Goal: Contribute content

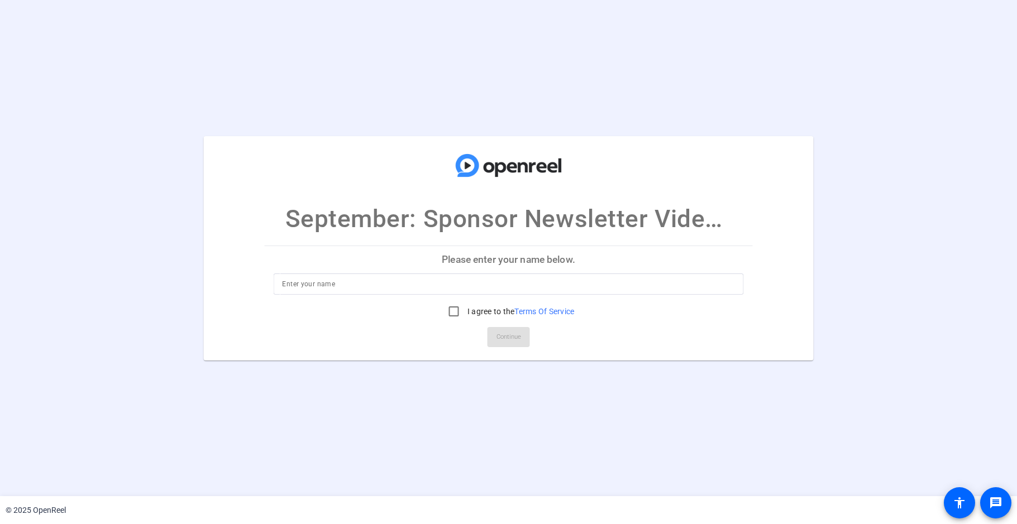
click at [447, 285] on input at bounding box center [508, 284] width 452 height 13
type input "[PERSON_NAME]"
click at [448, 308] on input "I agree to the Terms Of Service" at bounding box center [454, 311] width 22 height 22
checkbox input "true"
click at [503, 332] on span "Continue" at bounding box center [508, 337] width 25 height 17
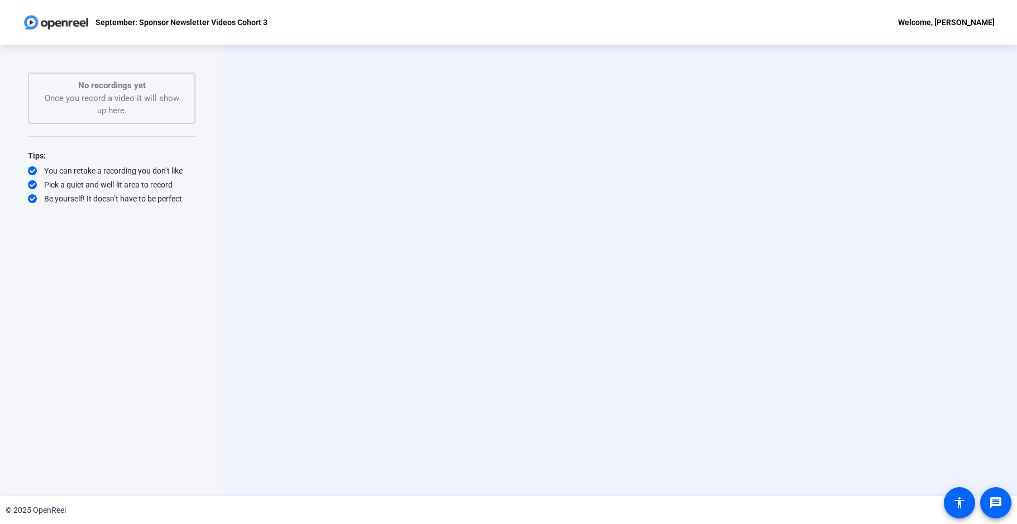
click at [137, 104] on div "No recordings yet Once you record a video it will show up here." at bounding box center [111, 98] width 143 height 38
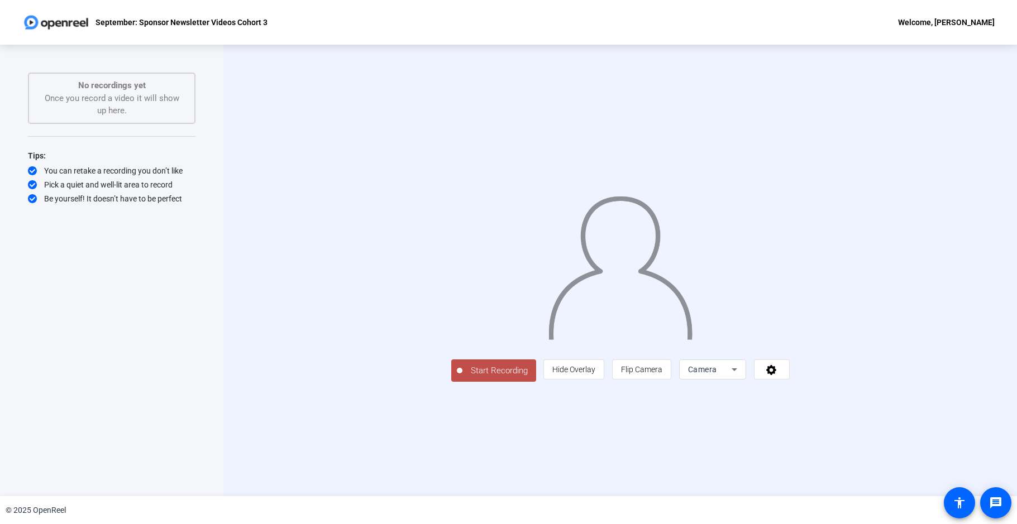
click at [717, 374] on span "Camera" at bounding box center [702, 369] width 29 height 9
click at [835, 446] on div at bounding box center [508, 262] width 1017 height 524
click at [789, 383] on span at bounding box center [771, 369] width 35 height 27
click at [705, 490] on div at bounding box center [508, 262] width 1017 height 524
click at [595, 374] on span "Hide Overlay" at bounding box center [573, 369] width 43 height 9
